Goal: Task Accomplishment & Management: Use online tool/utility

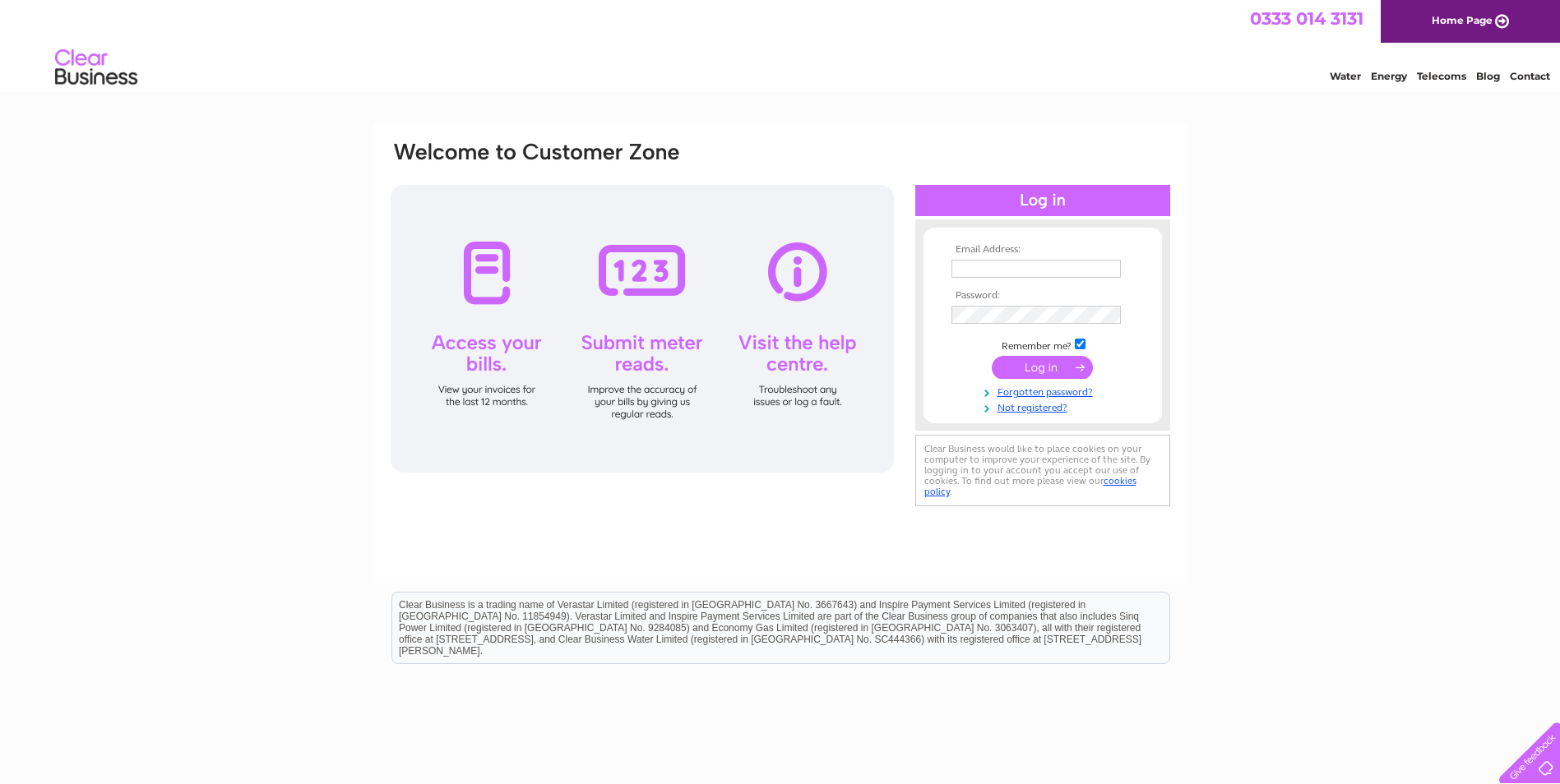
type input "[EMAIL_ADDRESS][DOMAIN_NAME]"
click at [1041, 369] on input "submit" at bounding box center [1042, 367] width 101 height 23
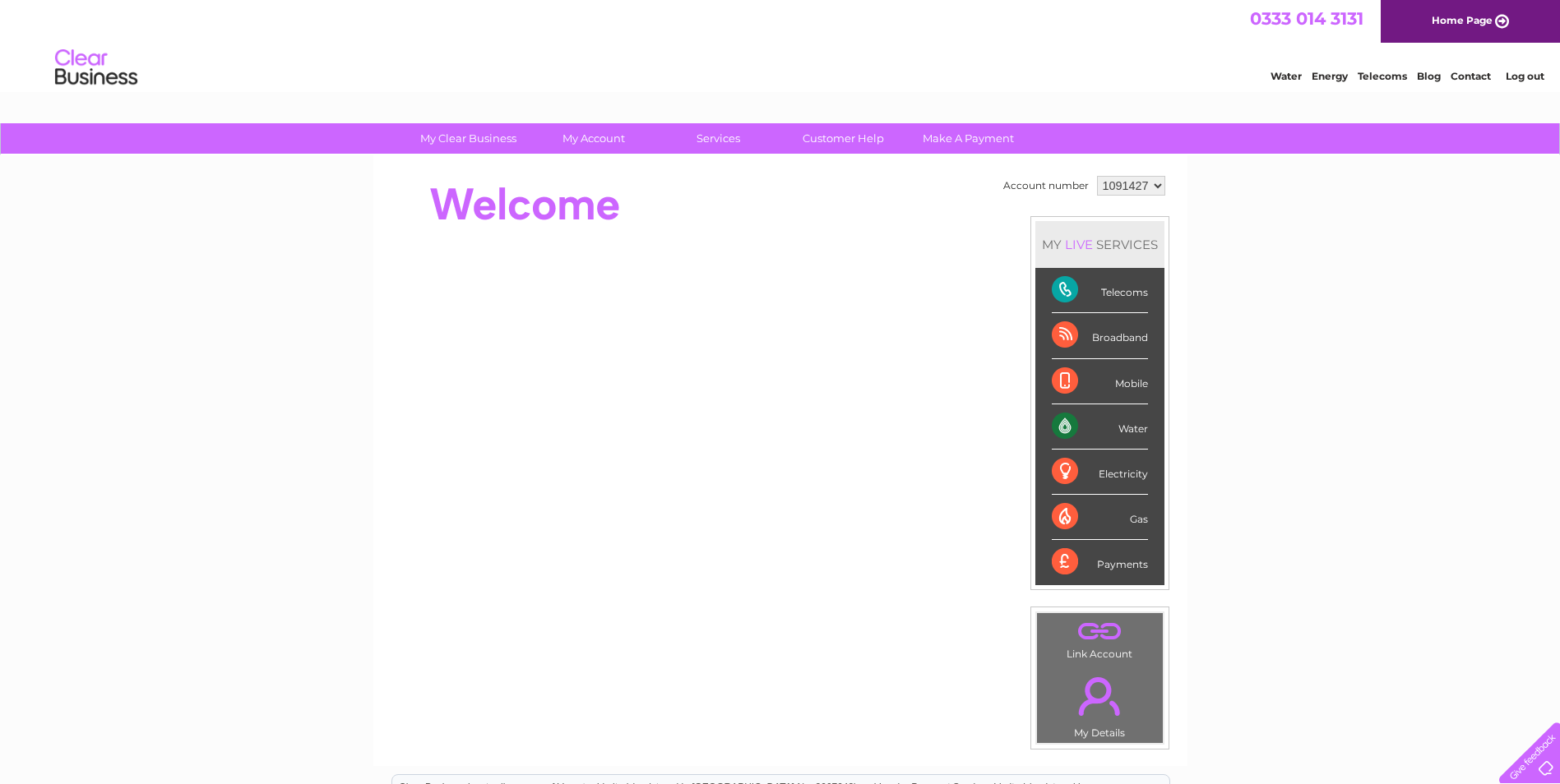
click at [1131, 420] on div "Water" at bounding box center [1100, 427] width 96 height 45
click at [1134, 431] on div "Water" at bounding box center [1100, 427] width 96 height 45
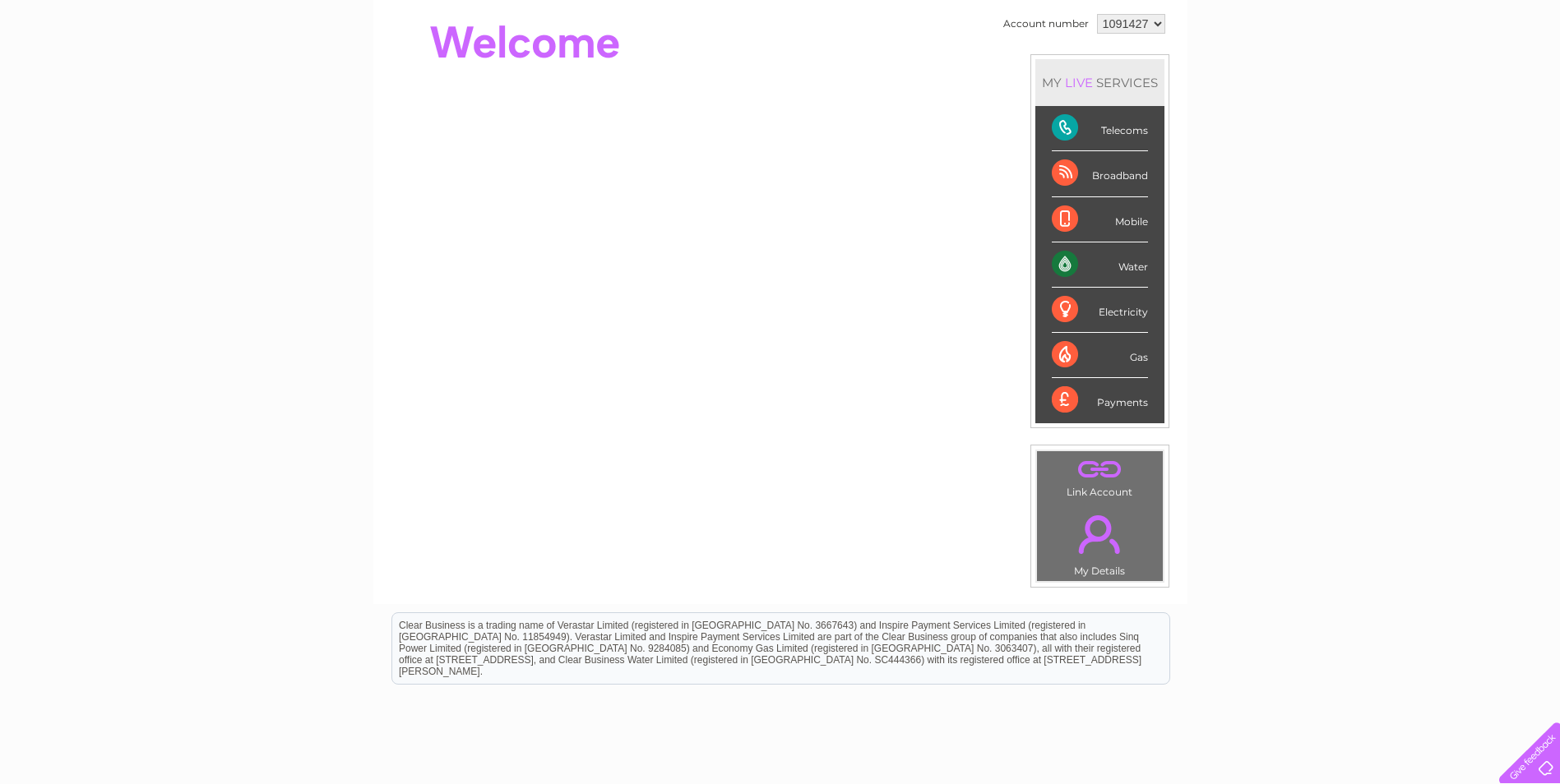
scroll to position [275, 0]
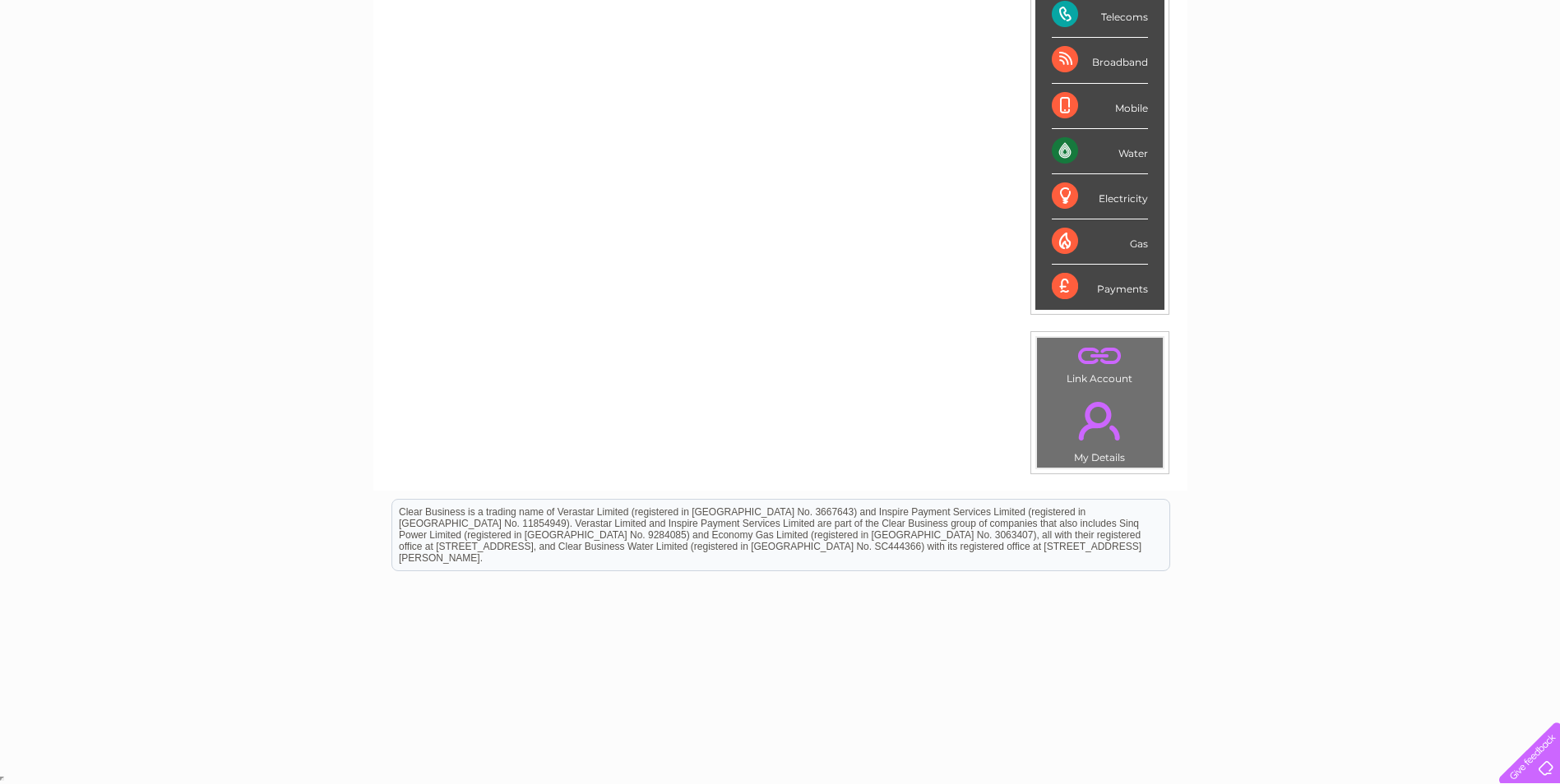
click at [1101, 440] on link "." at bounding box center [1100, 421] width 117 height 58
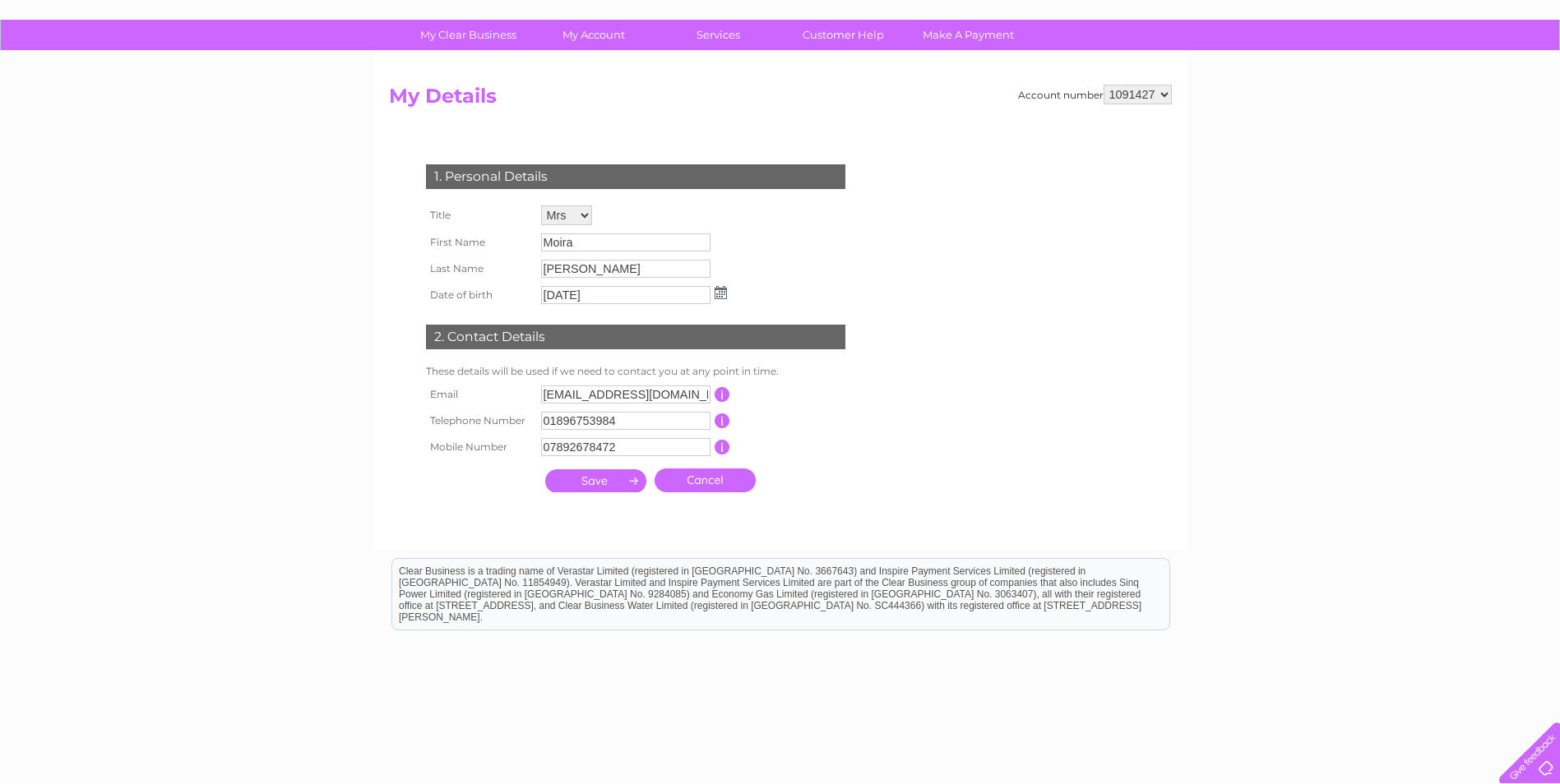
scroll to position [163, 0]
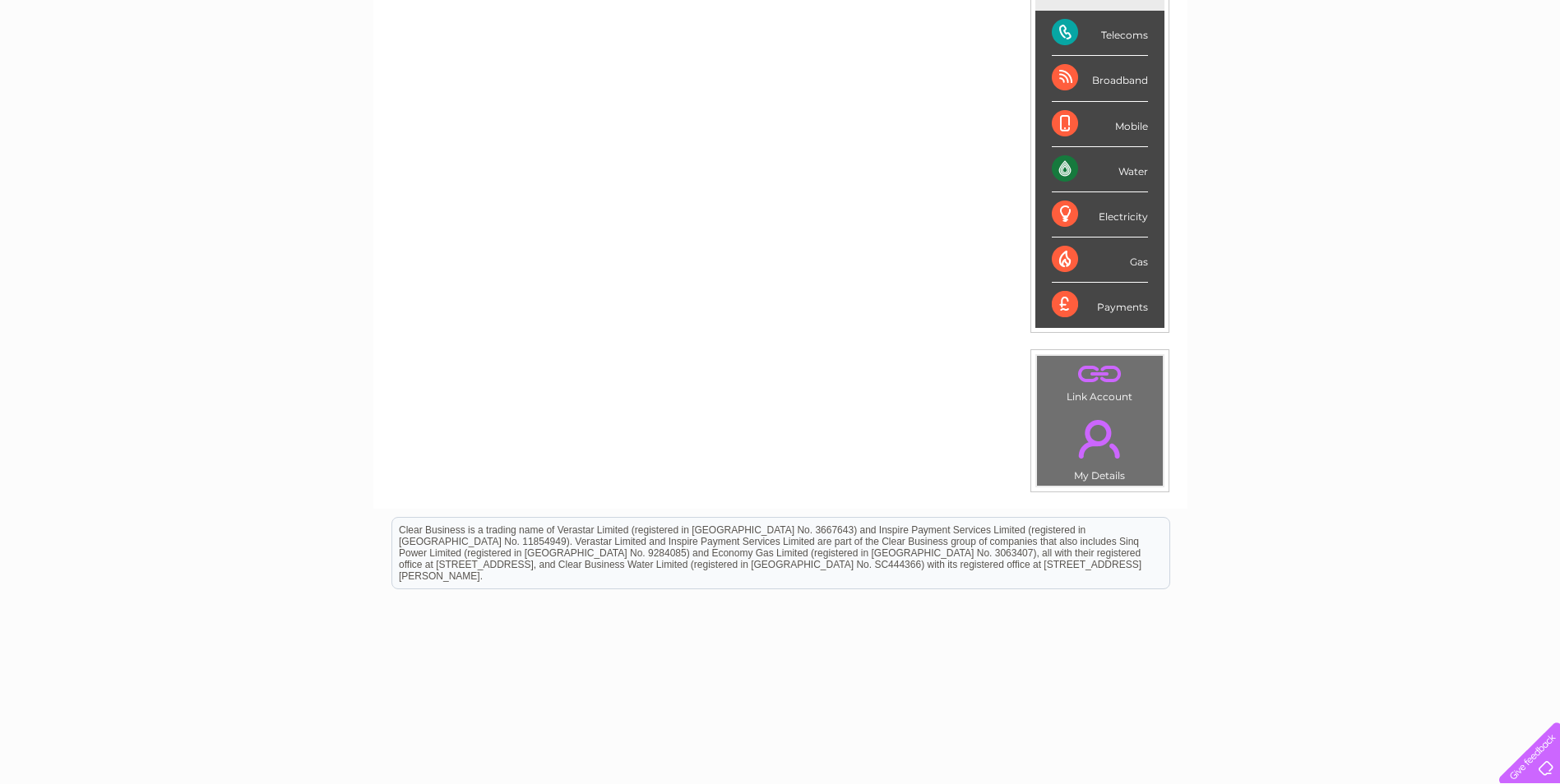
click at [1063, 170] on div "Water" at bounding box center [1100, 170] width 96 height 45
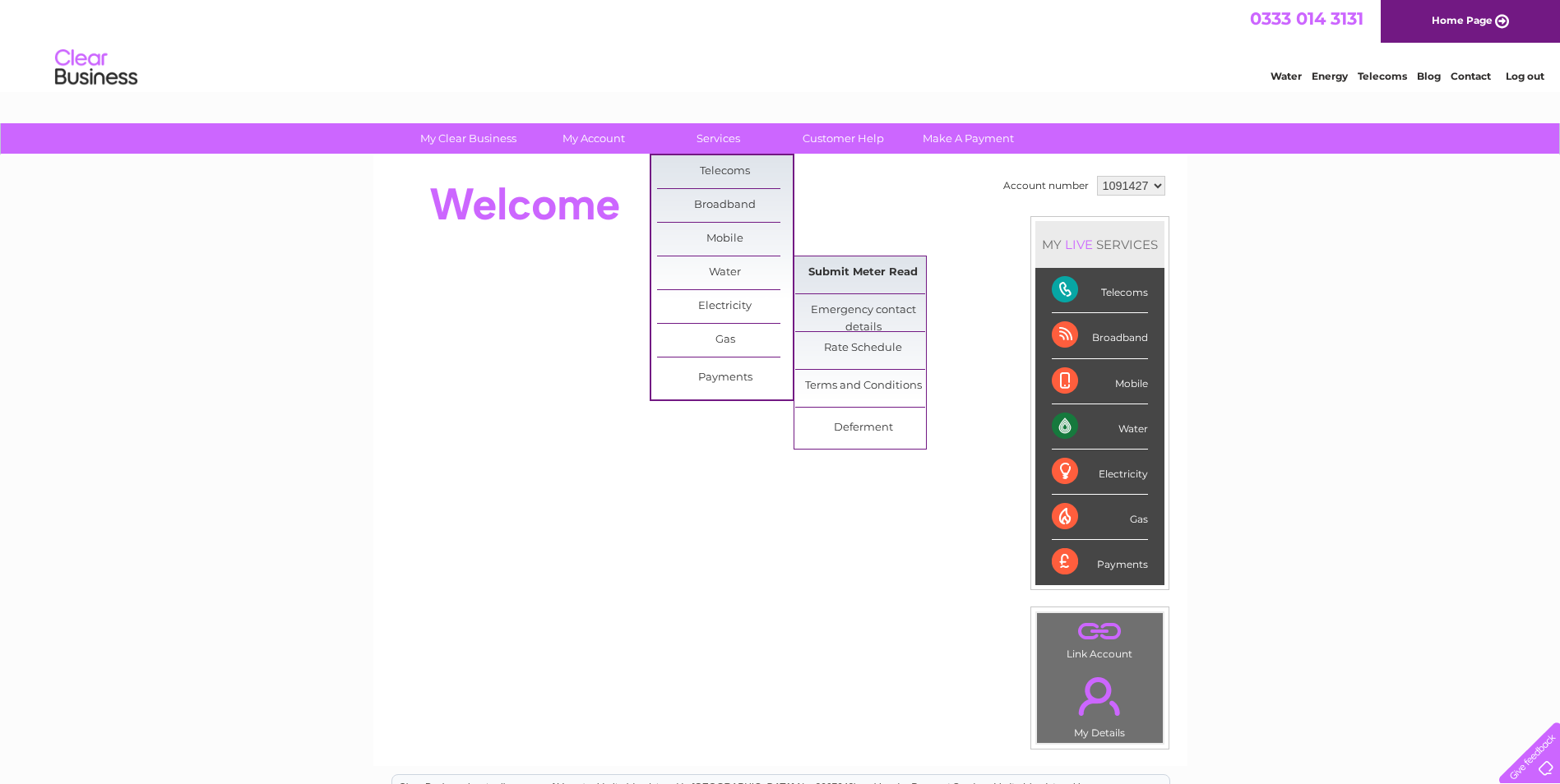
click at [852, 280] on link "Submit Meter Read" at bounding box center [862, 273] width 136 height 33
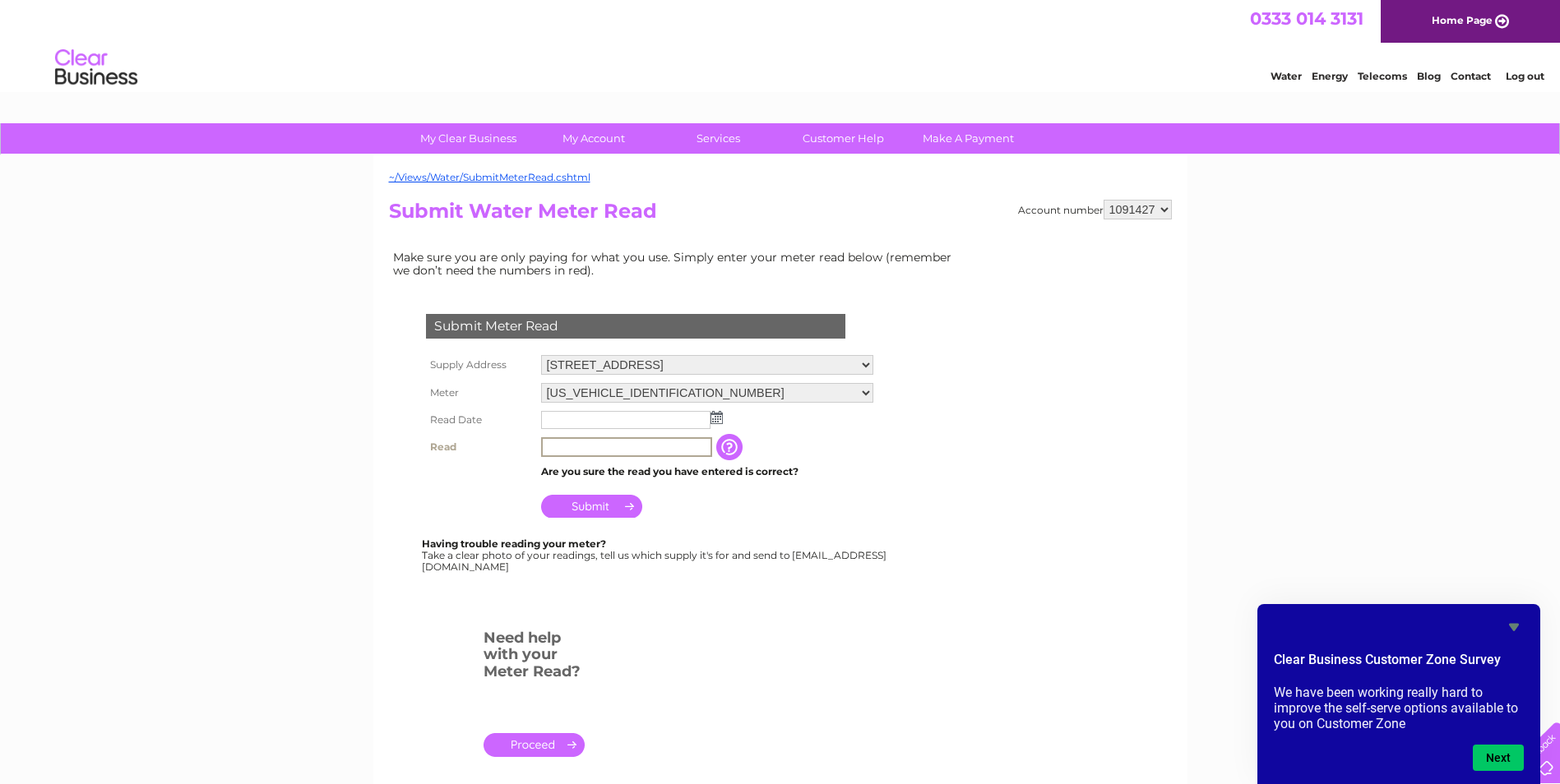
click at [566, 443] on input "text" at bounding box center [627, 447] width 171 height 20
type input "00258"
click at [717, 421] on img at bounding box center [717, 417] width 12 height 13
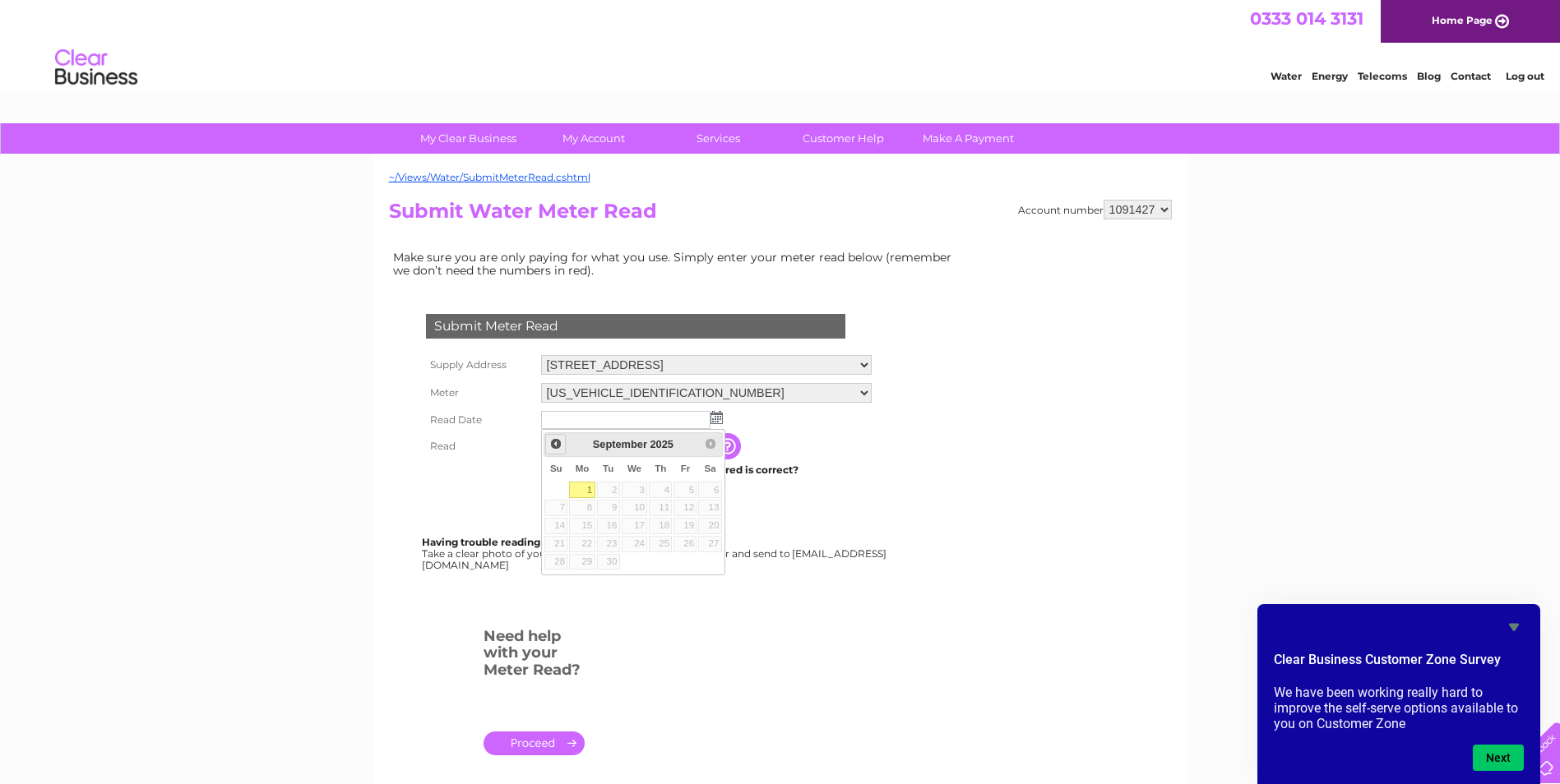
click at [554, 441] on span "Prev" at bounding box center [555, 443] width 13 height 13
click at [640, 559] on link "27" at bounding box center [635, 562] width 26 height 17
type input "2025/08/27"
click at [584, 505] on input "Submit" at bounding box center [592, 504] width 101 height 23
